Goal: Obtain resource: Download file/media

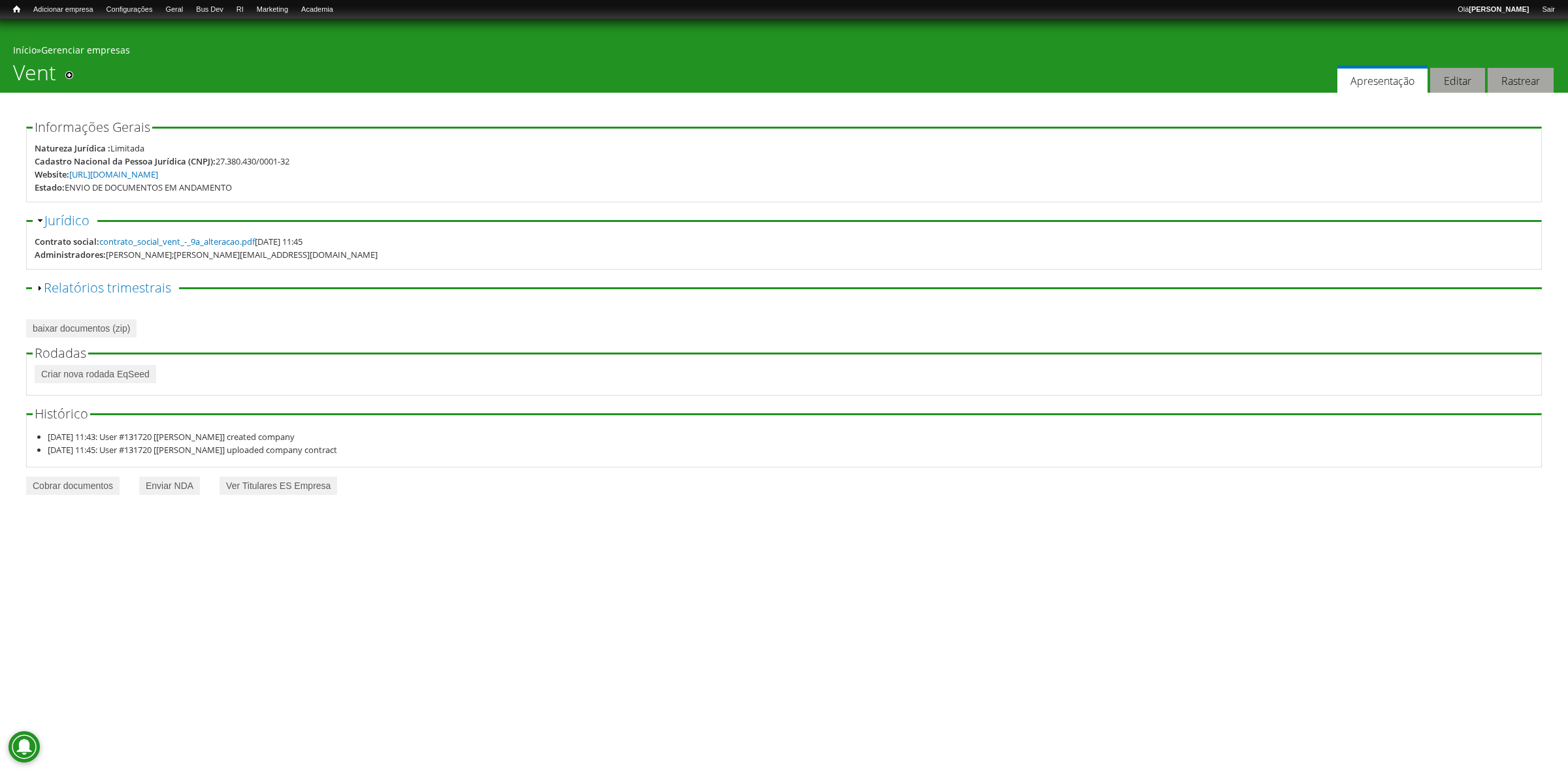
drag, startPoint x: 351, startPoint y: 259, endPoint x: 62, endPoint y: 249, distance: 289.2
click at [62, 249] on div "Administradores: THOMAZ BORELA FRANZONI;thomaz@vent.digital" at bounding box center [784, 254] width 1499 height 13
drag, startPoint x: 33, startPoint y: 245, endPoint x: 243, endPoint y: 239, distance: 210.1
click at [243, 239] on fieldset "Ocultar Jurídico Contrato social: contrato_social_vent_-_9a_alteracao.pdf 10/09…" at bounding box center [784, 242] width 1515 height 55
drag, startPoint x: 317, startPoint y: 253, endPoint x: 35, endPoint y: 246, distance: 282.1
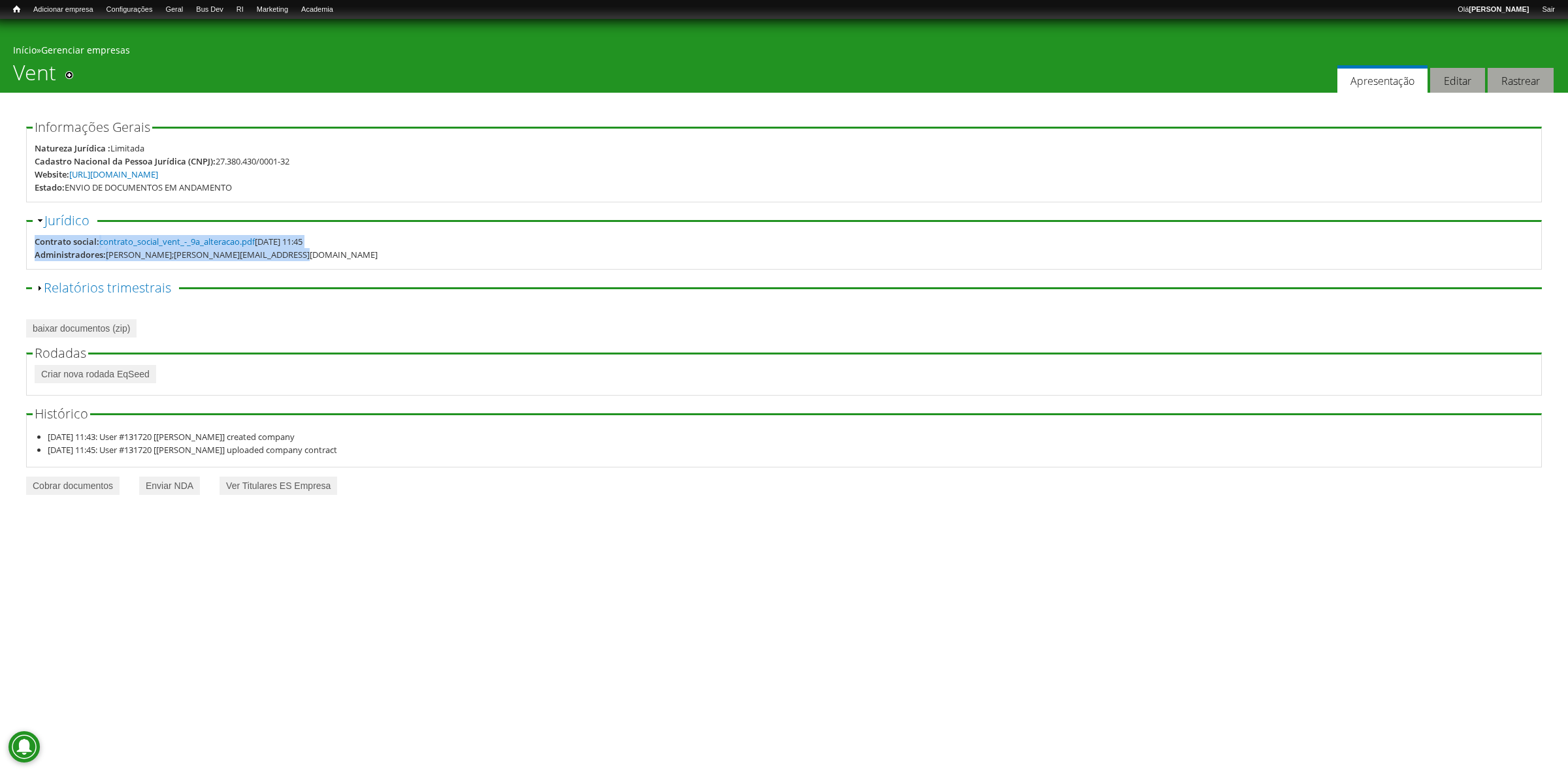
click at [35, 246] on div "Contrato social: contrato_social_vent_-_9a_alteracao.pdf 10/09/2025 - 11:45 Adm…" at bounding box center [784, 248] width 1499 height 26
click at [448, 345] on div "Informações Gerais Natureza Jurídica : Limitada Cadastro Nacional da Pessoa Jur…" at bounding box center [784, 295] width 1515 height 347
click at [89, 483] on link "Cobrar documentos" at bounding box center [73, 486] width 93 height 18
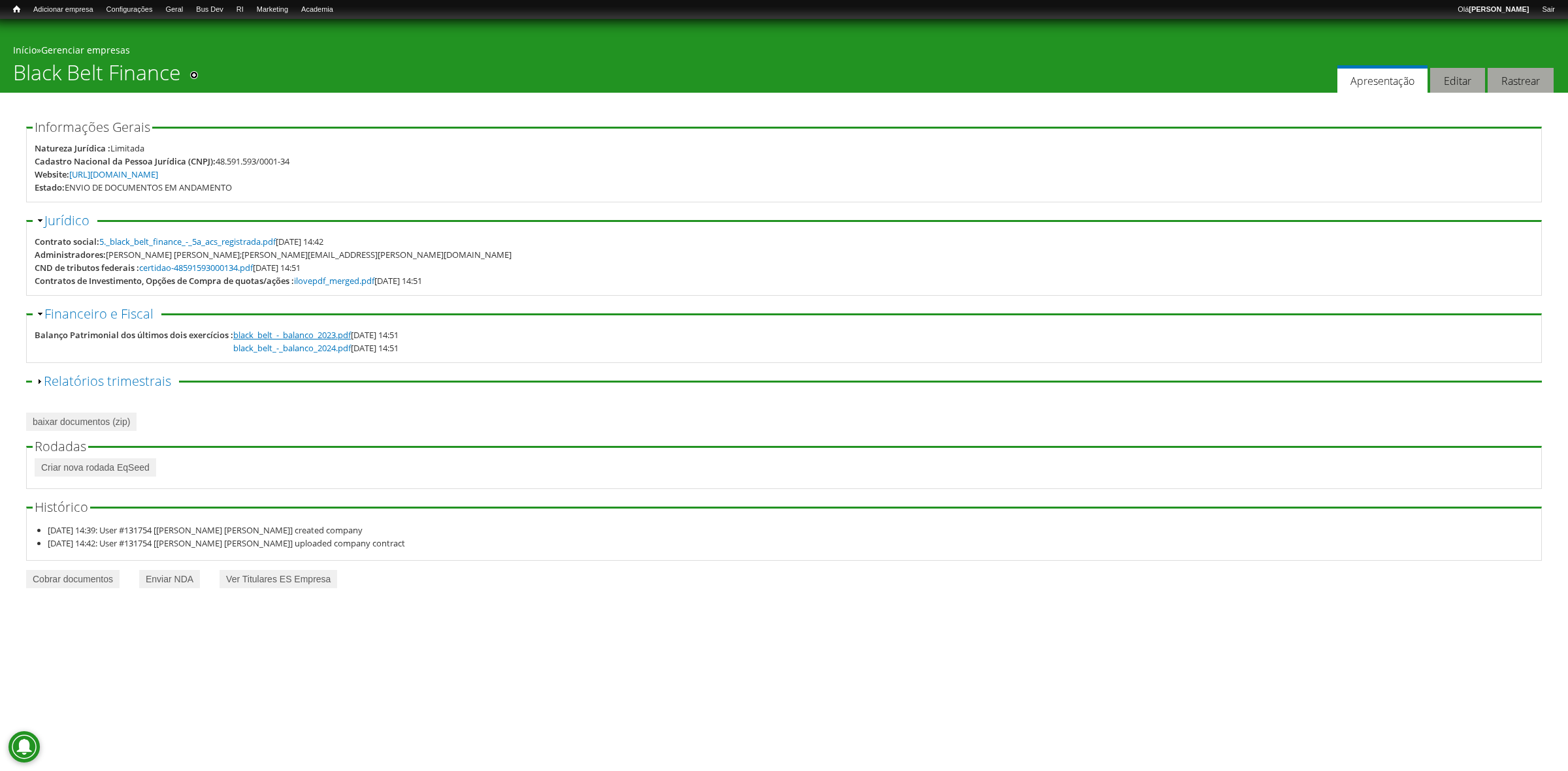
click at [308, 340] on link "black_belt_-_balanco_2023.pdf" at bounding box center [292, 335] width 118 height 12
click at [360, 279] on link "ilovepdf_merged.pdf" at bounding box center [334, 281] width 80 height 12
click at [112, 586] on link "Cobrar documentos" at bounding box center [73, 579] width 93 height 18
